Goal: Task Accomplishment & Management: Complete application form

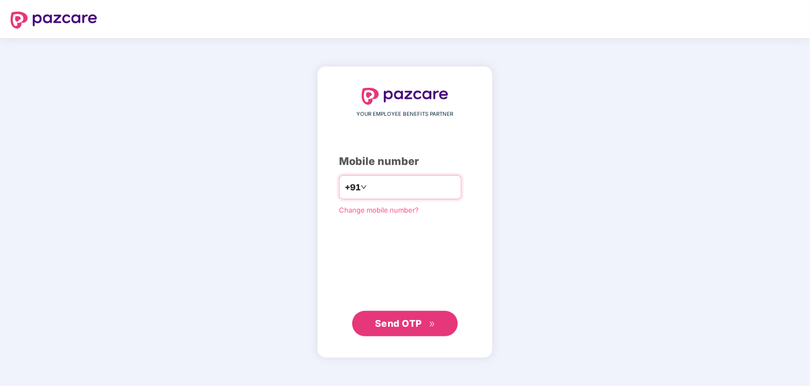
type input "**********"
click at [386, 315] on button "Send OTP" at bounding box center [405, 322] width 106 height 25
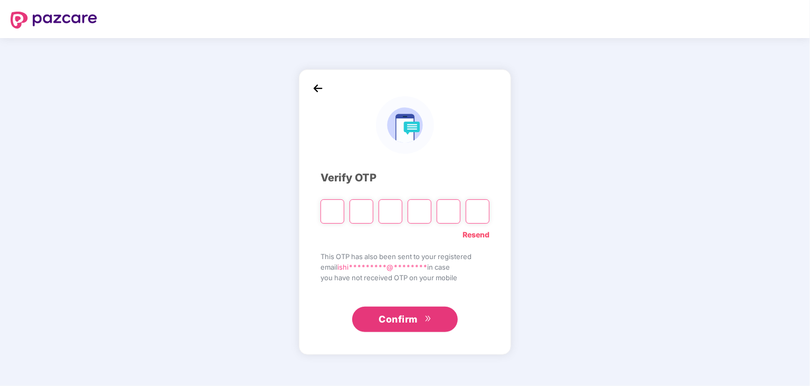
type input "*"
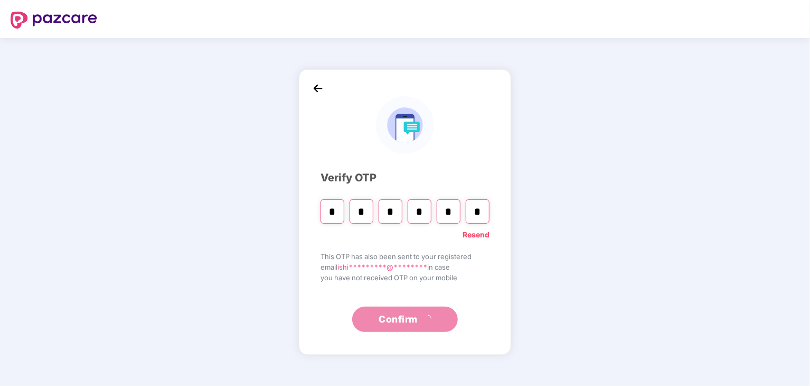
type input "*"
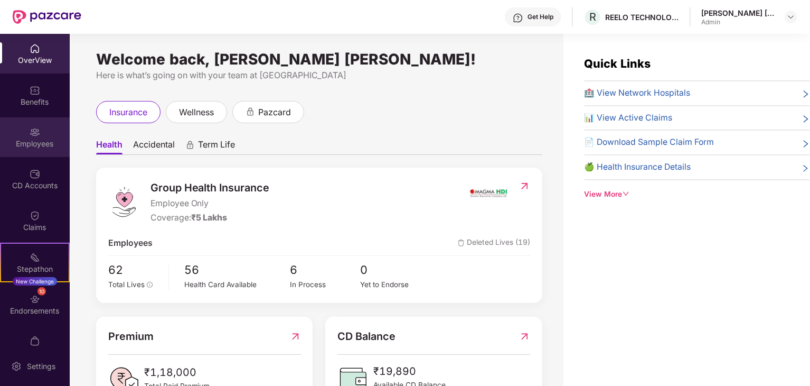
click at [31, 144] on div "Employees" at bounding box center [35, 143] width 70 height 11
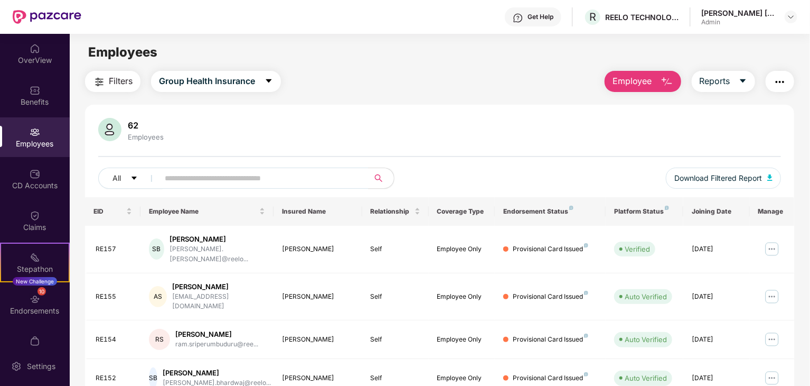
click at [652, 74] on button "Employee" at bounding box center [643, 81] width 77 height 21
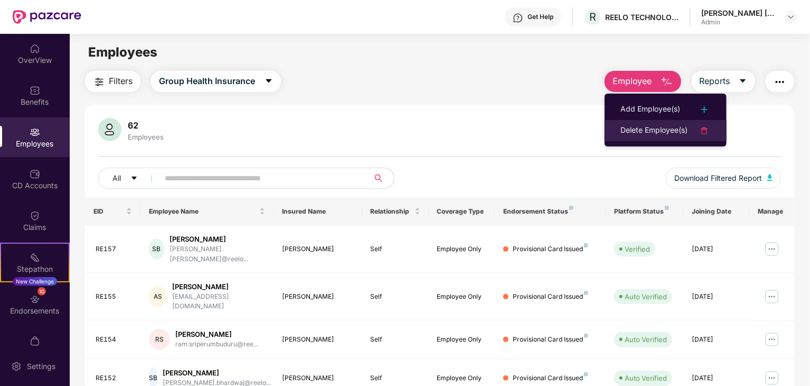
click at [638, 130] on div "Delete Employee(s)" at bounding box center [654, 130] width 67 height 13
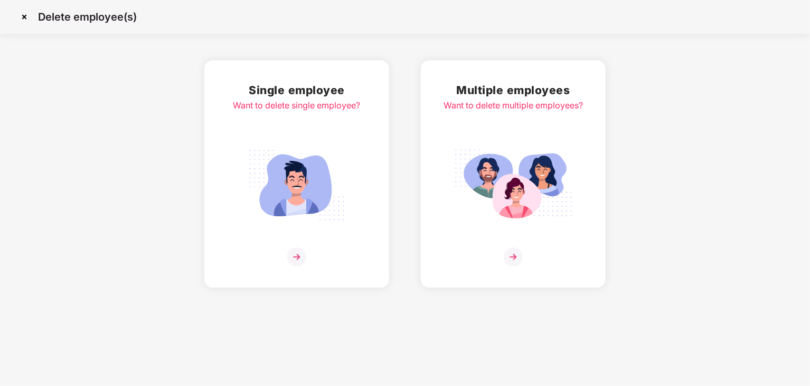
click at [305, 258] on img at bounding box center [296, 256] width 19 height 19
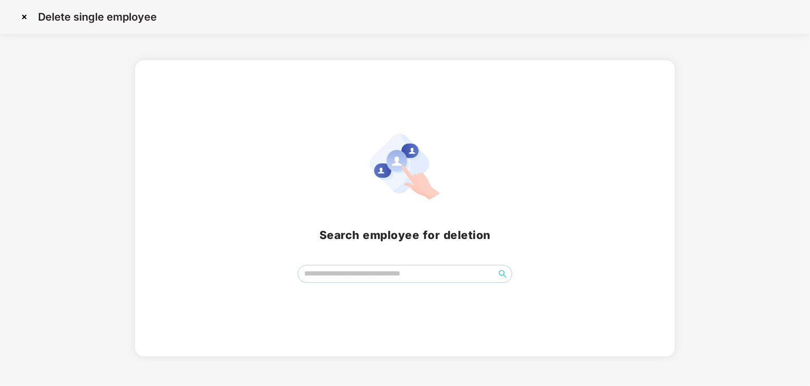
drag, startPoint x: 334, startPoint y: 272, endPoint x: 23, endPoint y: 14, distance: 403.6
click at [23, 14] on img at bounding box center [24, 16] width 17 height 17
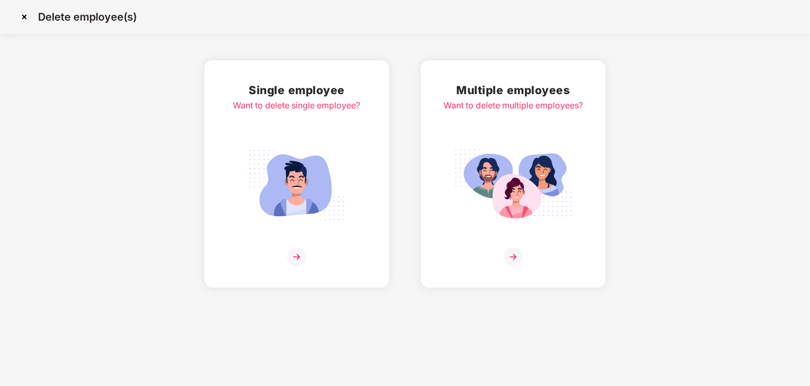
drag, startPoint x: 35, startPoint y: 13, endPoint x: 24, endPoint y: 14, distance: 11.7
click at [24, 14] on img at bounding box center [24, 16] width 17 height 17
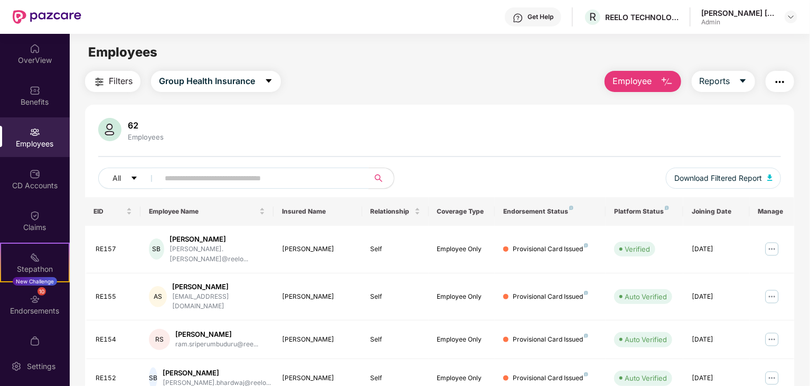
click at [255, 178] on input "text" at bounding box center [260, 178] width 190 height 16
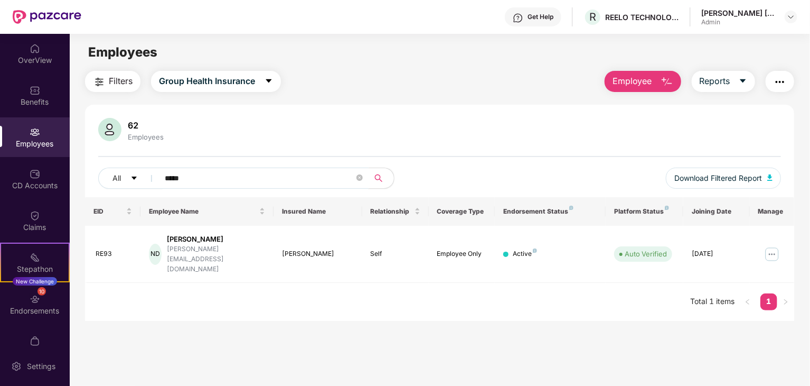
type input "*****"
click at [175, 176] on input "*****" at bounding box center [260, 178] width 190 height 16
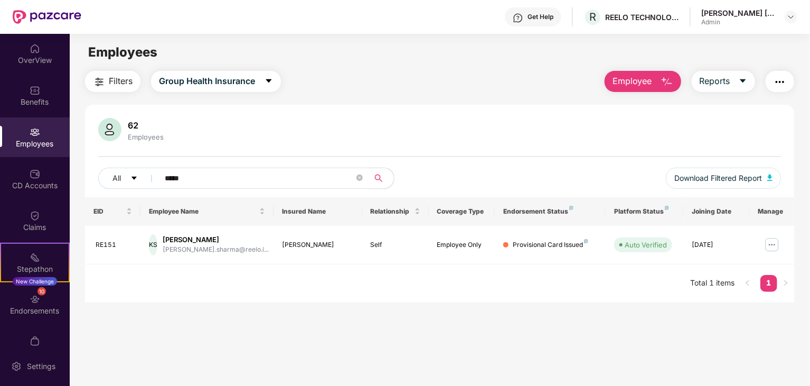
type input "*****"
click at [167, 176] on input "*****" at bounding box center [260, 178] width 190 height 16
type input "*"
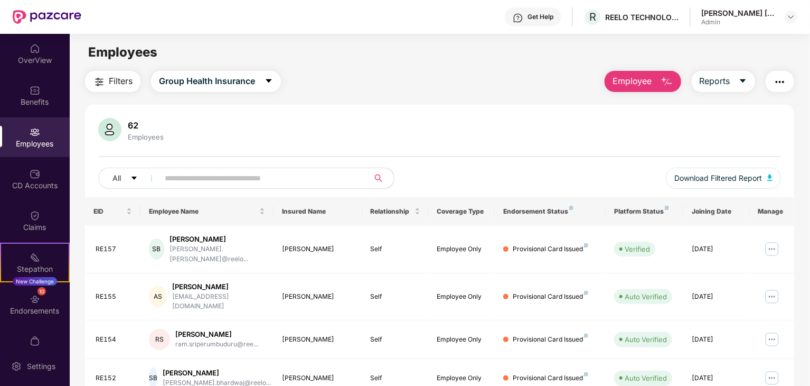
click at [780, 86] on img "button" at bounding box center [780, 82] width 13 height 13
click at [636, 72] on button "Employee" at bounding box center [643, 81] width 77 height 21
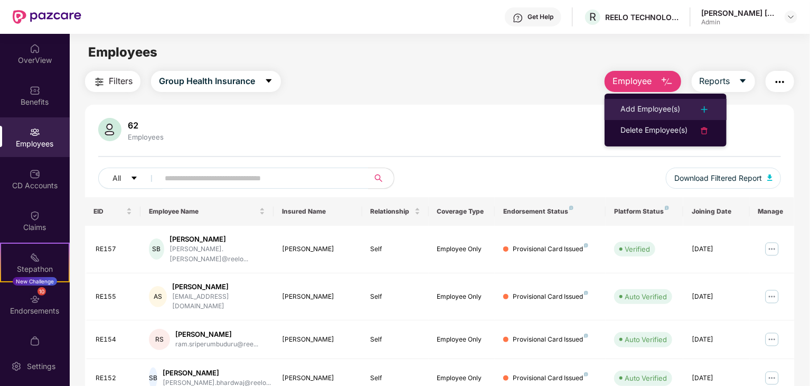
click at [636, 111] on div "Add Employee(s)" at bounding box center [651, 109] width 60 height 13
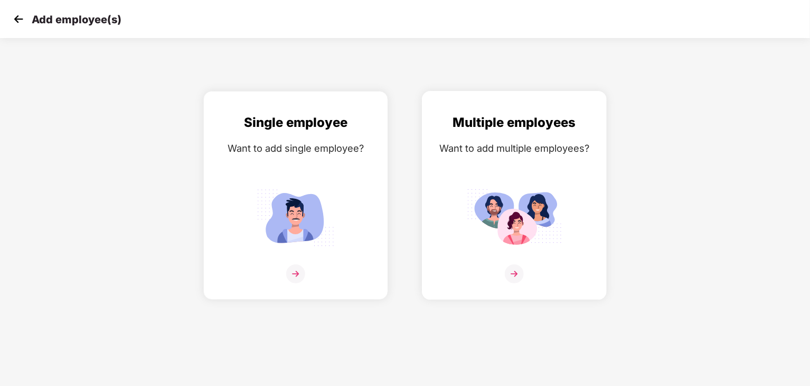
click at [535, 191] on img at bounding box center [514, 217] width 95 height 66
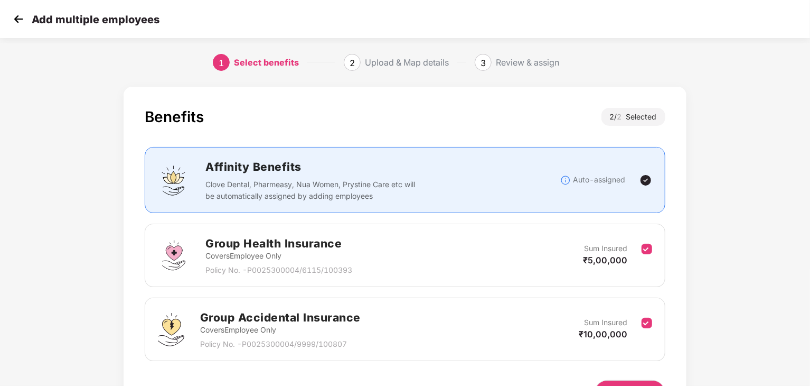
scroll to position [67, 0]
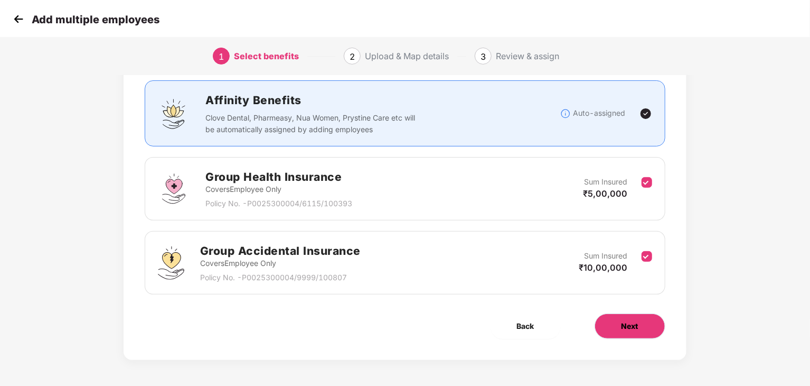
click at [636, 316] on button "Next" at bounding box center [630, 325] width 71 height 25
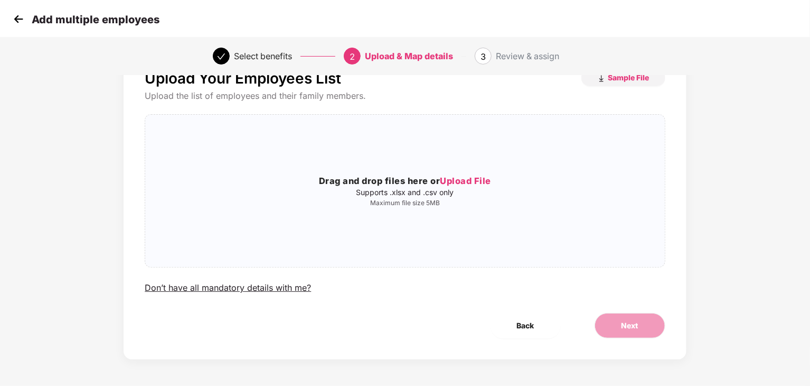
scroll to position [0, 0]
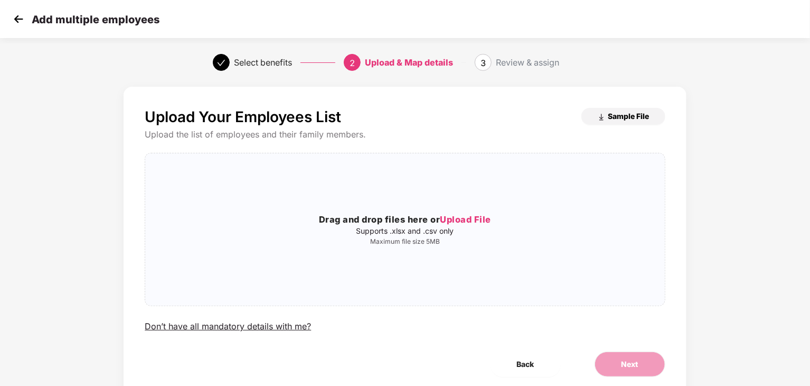
click at [620, 111] on span "Sample File" at bounding box center [628, 116] width 41 height 10
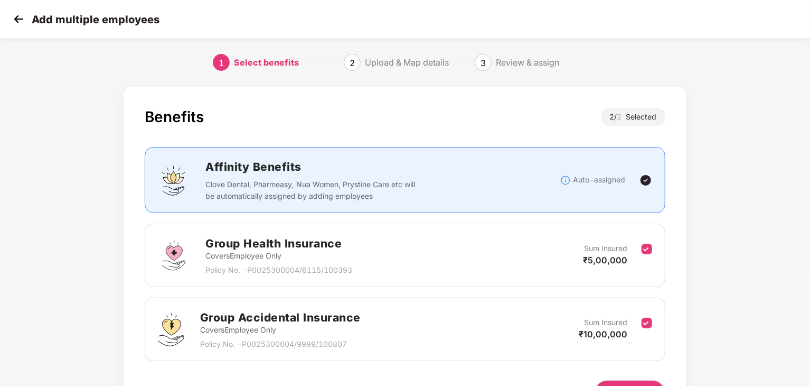
scroll to position [67, 0]
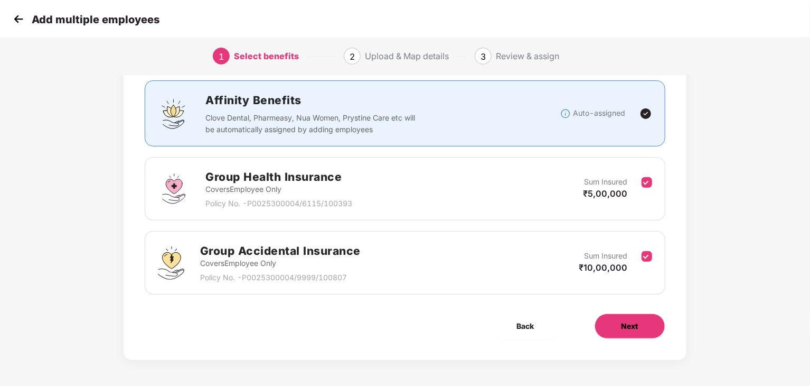
click at [404, 320] on span "Next" at bounding box center [630, 326] width 17 height 12
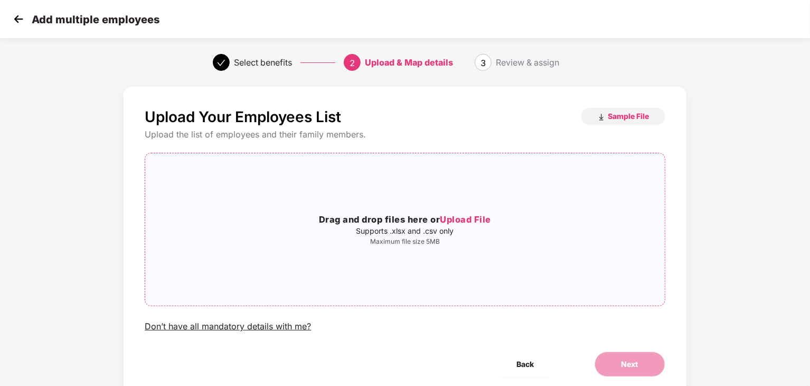
click at [404, 213] on h3 "Drag and drop files here or Upload File" at bounding box center [404, 220] width 519 height 14
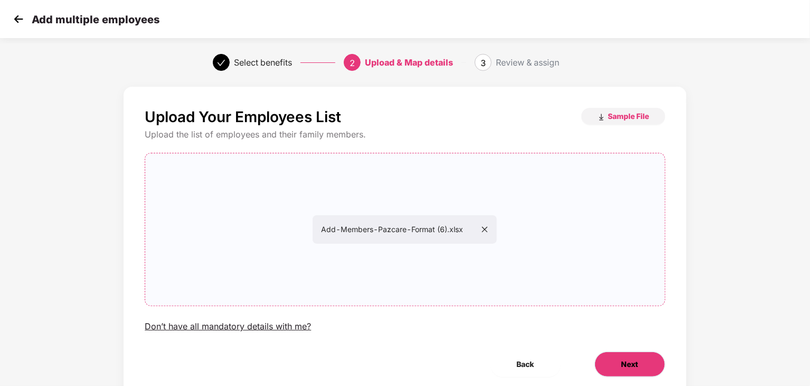
click at [404, 352] on button "Next" at bounding box center [630, 363] width 71 height 25
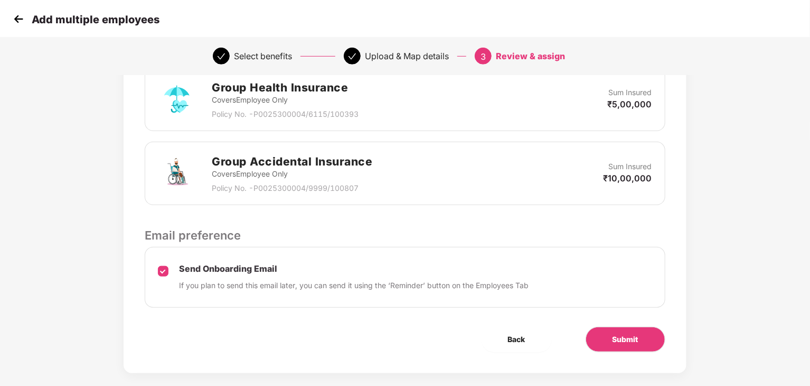
scroll to position [276, 0]
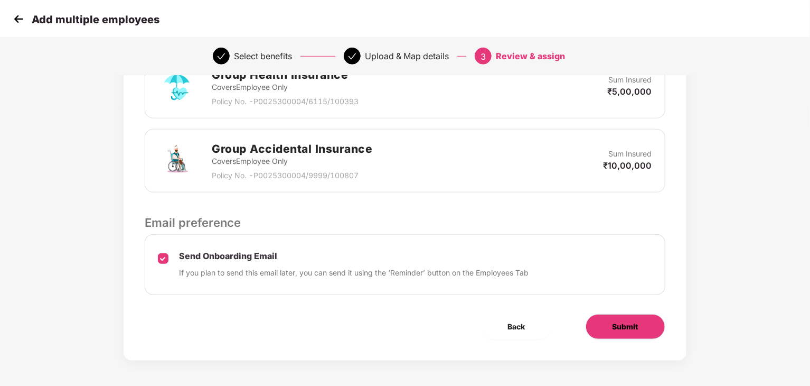
click at [404, 330] on span "Submit" at bounding box center [626, 327] width 26 height 12
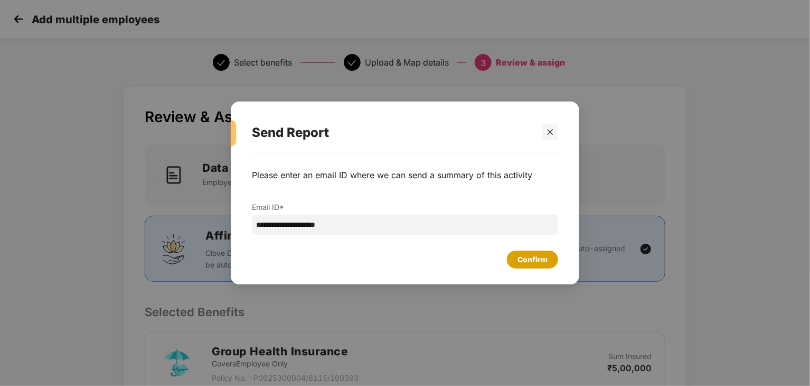
click at [404, 255] on div "Confirm" at bounding box center [533, 260] width 30 height 12
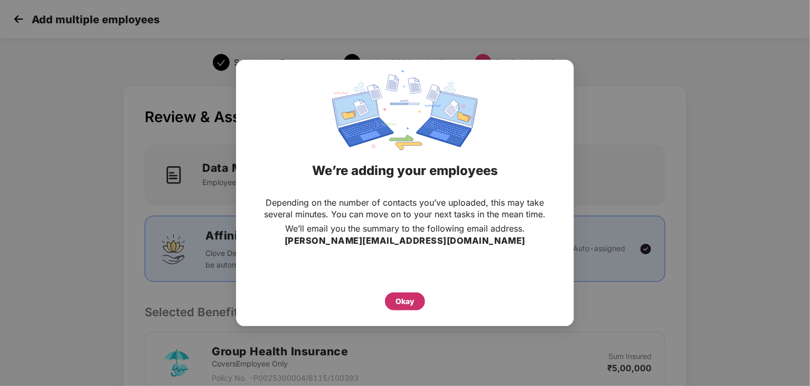
click at [400, 294] on div "Okay" at bounding box center [405, 301] width 40 height 18
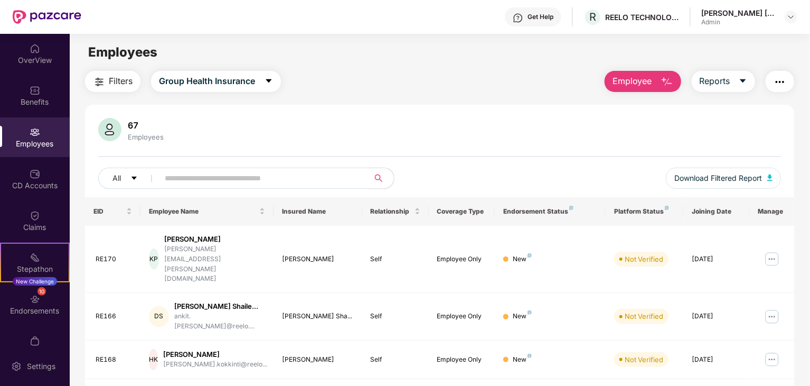
click at [282, 170] on input "text" at bounding box center [260, 178] width 190 height 16
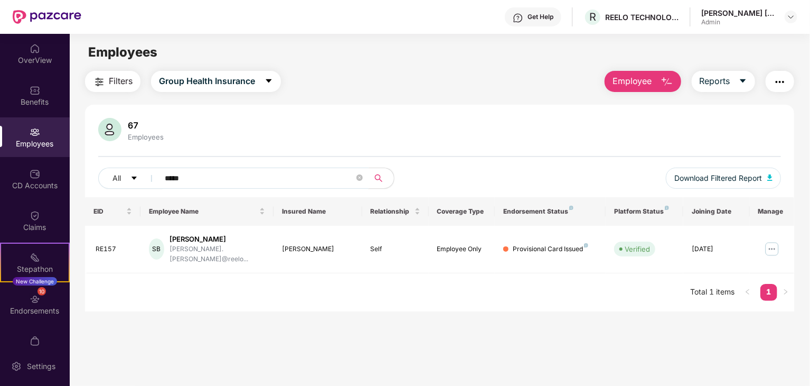
type input "*****"
click at [282, 170] on input "*****" at bounding box center [260, 178] width 190 height 16
type input "*"
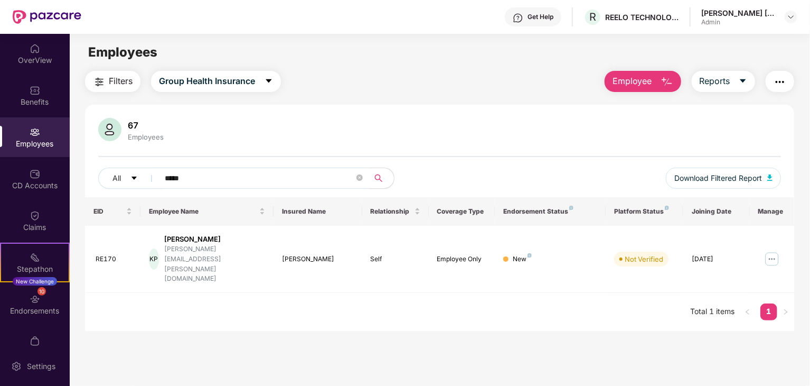
type input "*****"
click at [374, 307] on main "Employees Filters Group Health Insurance Employee Reports 67 Employees All ****…" at bounding box center [440, 227] width 740 height 386
click at [322, 77] on div "Filters Group Health Insurance Employee Reports" at bounding box center [439, 81] width 709 height 21
click at [404, 79] on img "button" at bounding box center [667, 82] width 13 height 13
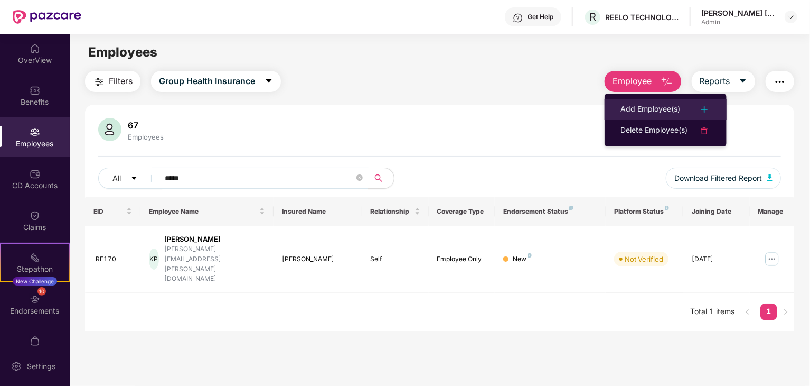
click at [404, 106] on div "Add Employee(s)" at bounding box center [651, 109] width 60 height 13
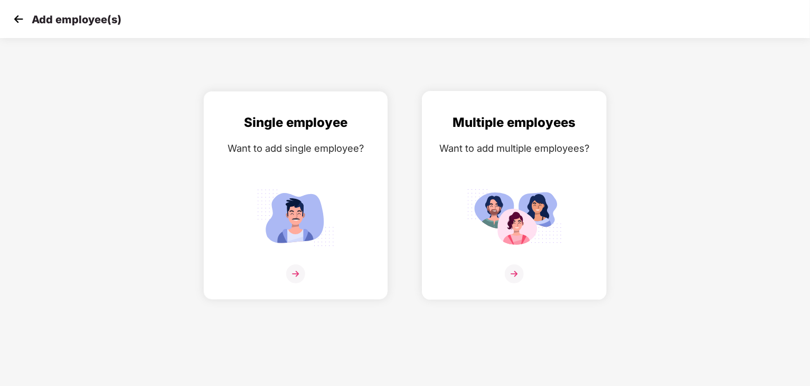
click at [404, 243] on img at bounding box center [514, 217] width 95 height 66
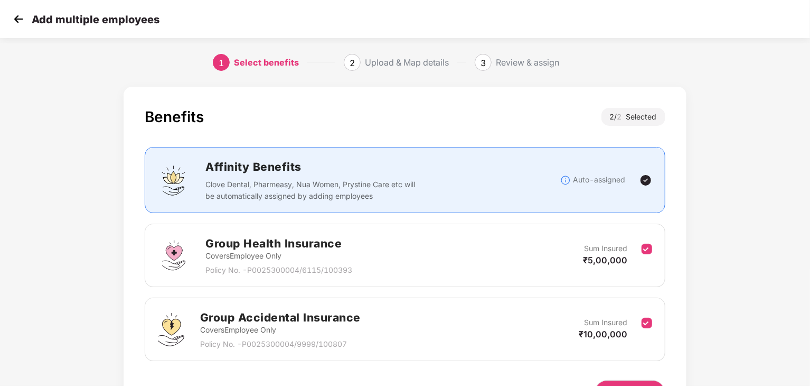
scroll to position [67, 0]
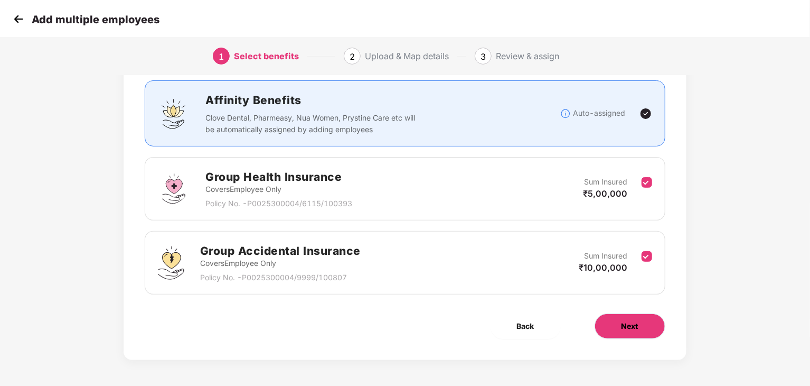
click at [404, 328] on button "Next" at bounding box center [630, 325] width 71 height 25
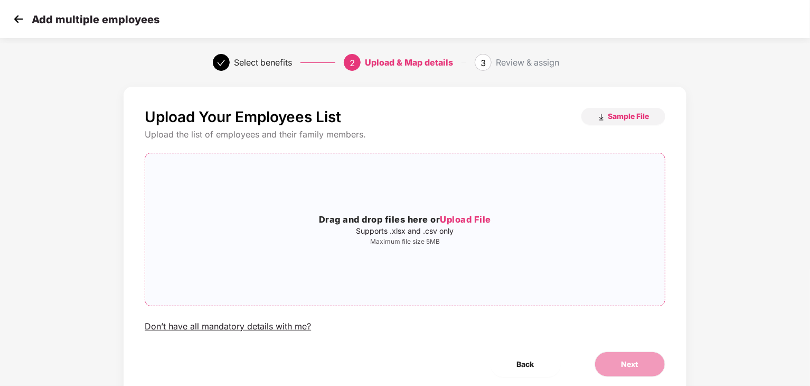
click at [404, 211] on div "Drag and drop files here or Upload File Supports .xlsx and .csv only Maximum fi…" at bounding box center [404, 229] width 519 height 135
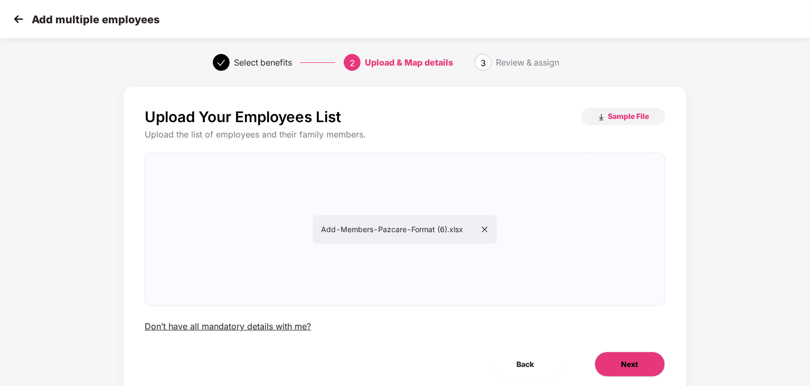
click at [404, 354] on button "Next" at bounding box center [630, 363] width 71 height 25
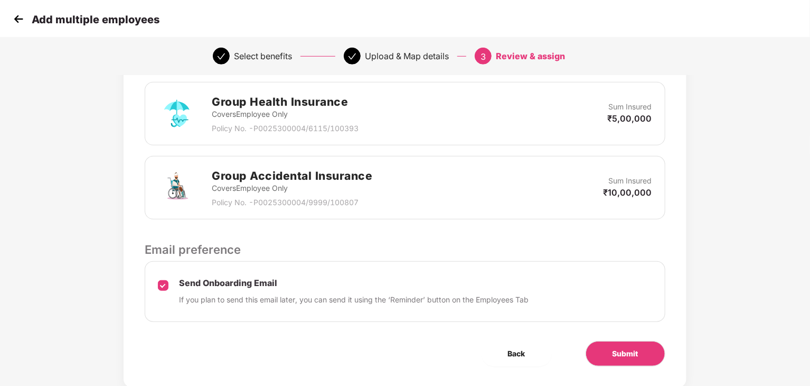
scroll to position [276, 0]
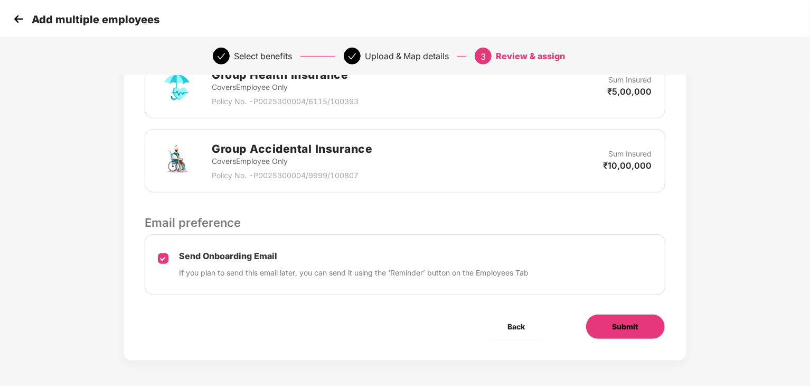
click at [404, 329] on span "Submit" at bounding box center [626, 327] width 26 height 12
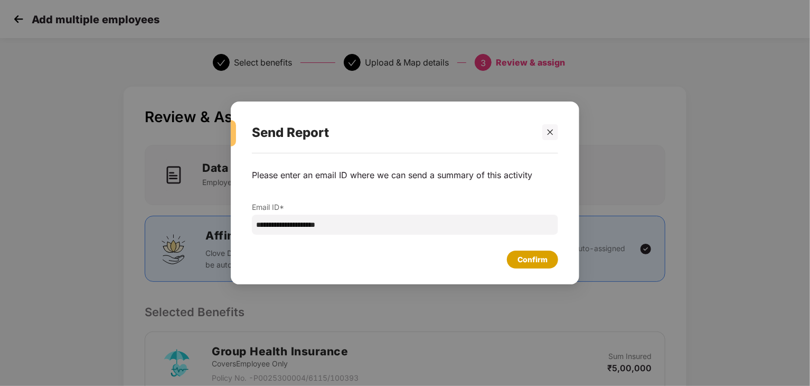
click at [404, 250] on div "Confirm" at bounding box center [532, 259] width 51 height 18
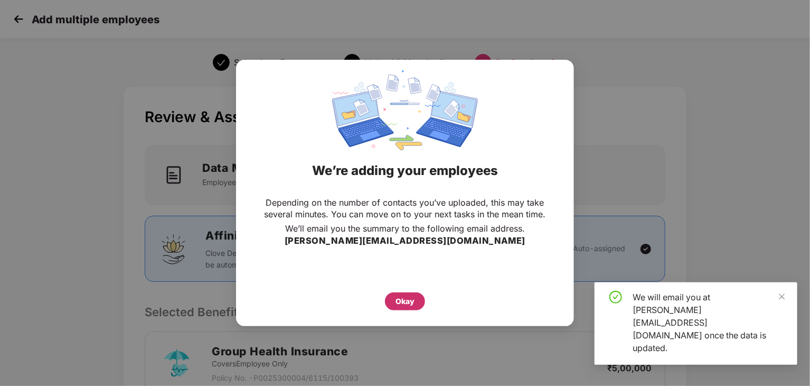
click at [404, 298] on div "Okay" at bounding box center [405, 301] width 40 height 18
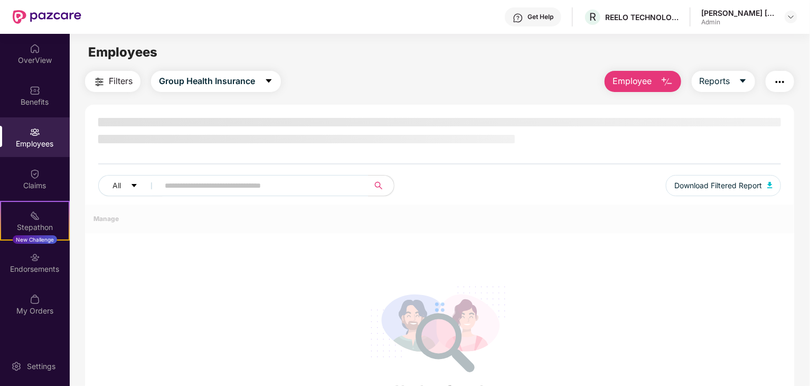
scroll to position [61, 0]
